Goal: Task Accomplishment & Management: Complete application form

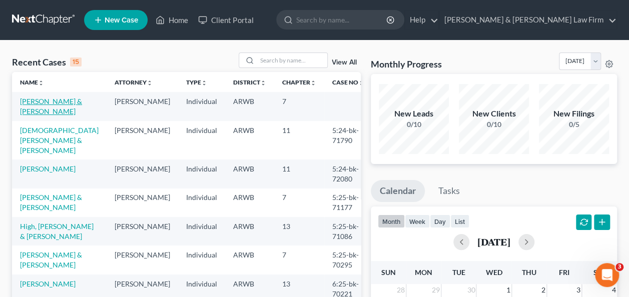
click at [30, 104] on link "[PERSON_NAME] & [PERSON_NAME]" at bounding box center [51, 106] width 62 height 19
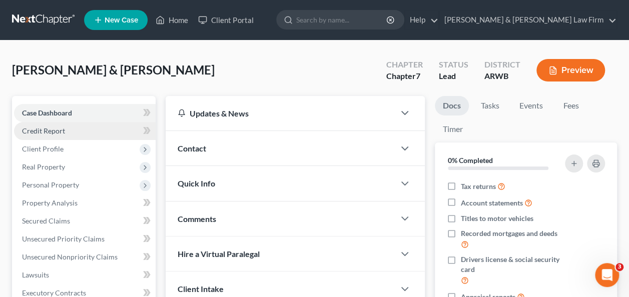
click at [57, 133] on span "Credit Report" at bounding box center [43, 131] width 43 height 9
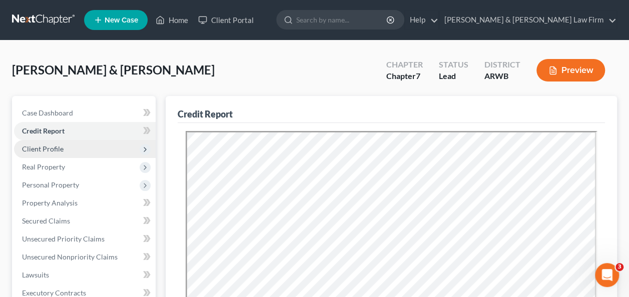
click at [48, 146] on span "Client Profile" at bounding box center [43, 149] width 42 height 9
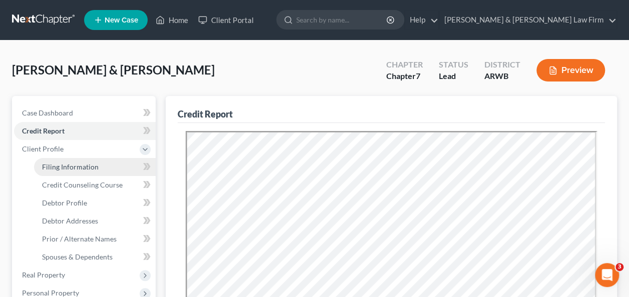
click at [73, 170] on span "Filing Information" at bounding box center [70, 167] width 57 height 9
select select "1"
select select "0"
select select "6"
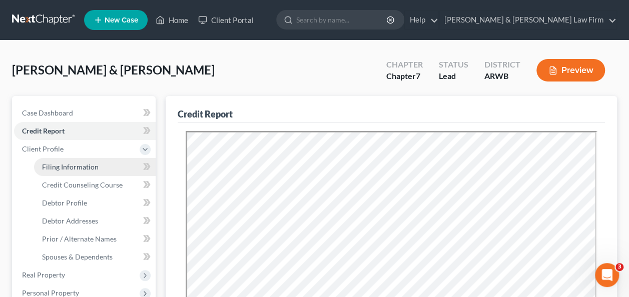
select select "0"
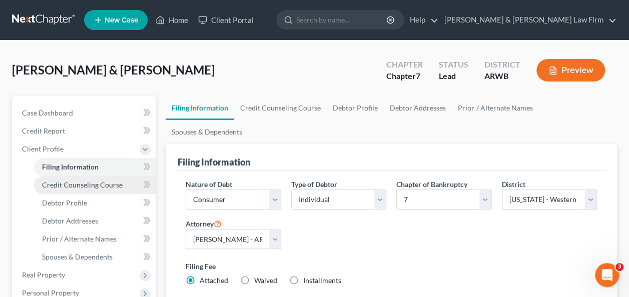
click at [78, 188] on span "Credit Counseling Course" at bounding box center [82, 185] width 81 height 9
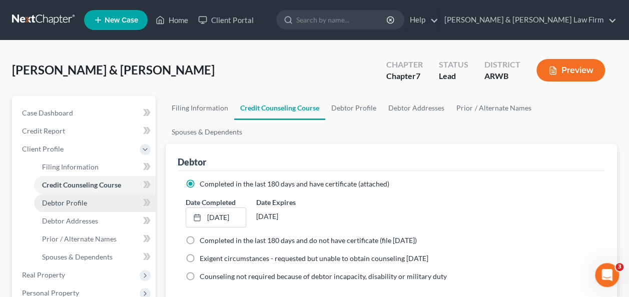
click at [72, 206] on span "Debtor Profile" at bounding box center [64, 203] width 45 height 9
select select "1"
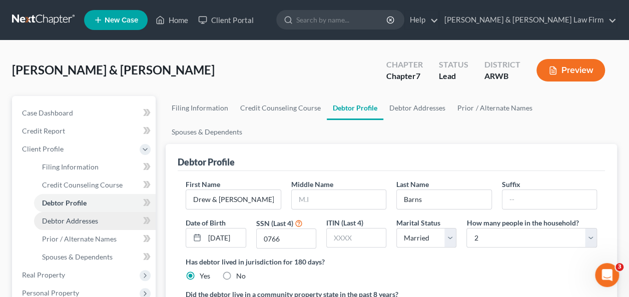
click at [80, 225] on link "Debtor Addresses" at bounding box center [95, 221] width 122 height 18
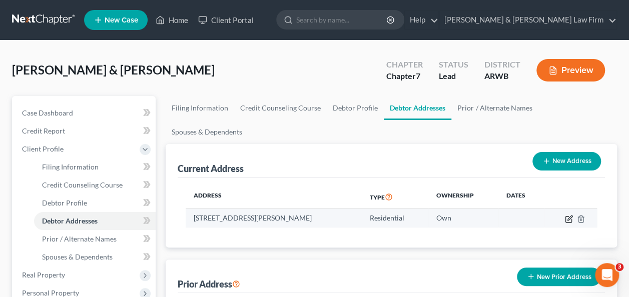
click at [570, 215] on icon "button" at bounding box center [569, 219] width 8 height 8
select select "2"
select select "3"
select select "0"
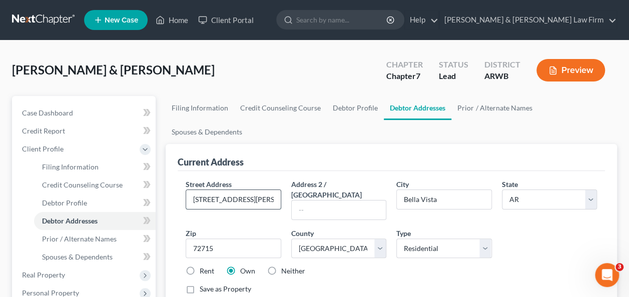
click at [241, 190] on input "[STREET_ADDRESS][PERSON_NAME]`" at bounding box center [233, 199] width 94 height 19
type input "[STREET_ADDRESS][PERSON_NAME]"
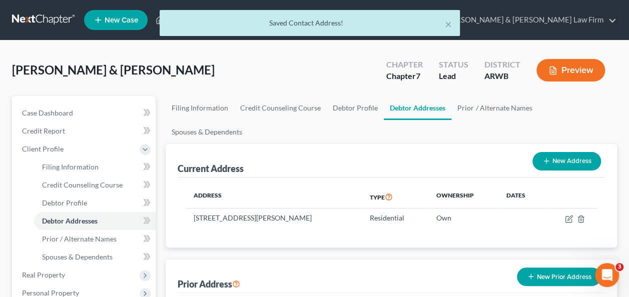
click at [243, 80] on div "[PERSON_NAME] & [PERSON_NAME] Upgraded Chapter Chapter 7 Status Lead District A…" at bounding box center [314, 75] width 605 height 44
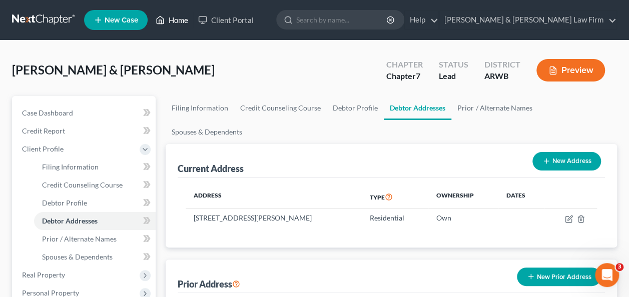
click at [181, 20] on link "Home" at bounding box center [172, 20] width 43 height 18
